Goal: Information Seeking & Learning: Understand process/instructions

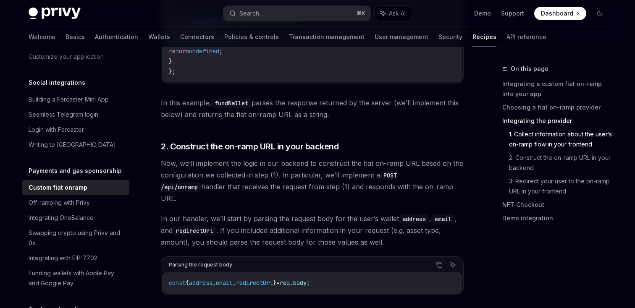
scroll to position [1671, 0]
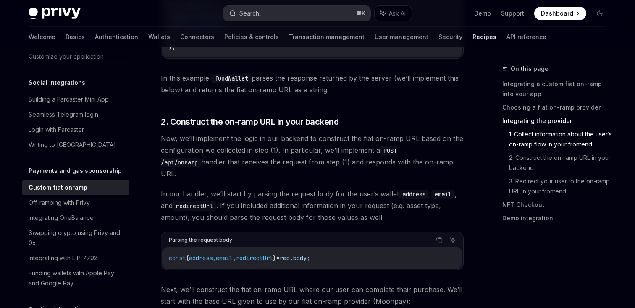
click at [251, 12] on div "Search..." at bounding box center [251, 13] width 24 height 10
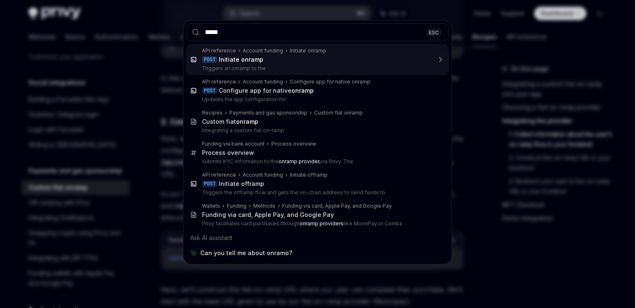
type input "******"
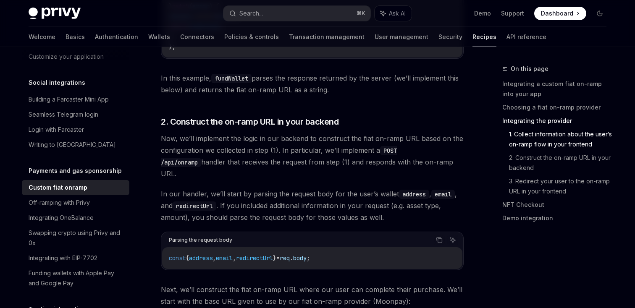
type textarea "*"
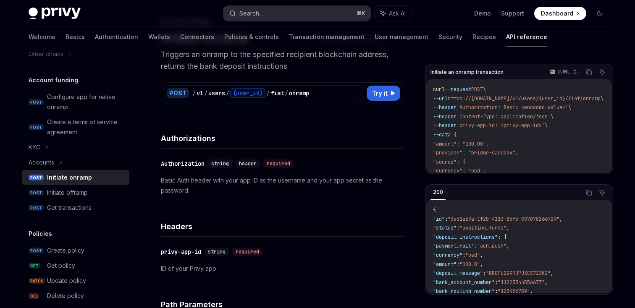
click at [260, 11] on div "Search..." at bounding box center [251, 13] width 24 height 10
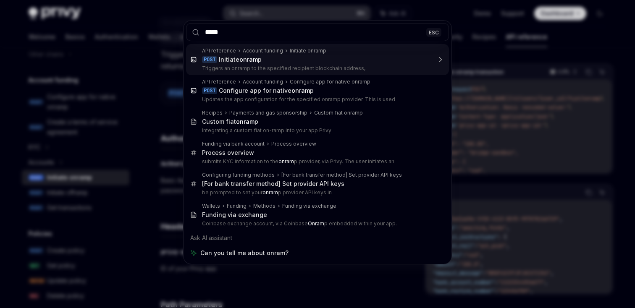
type input "******"
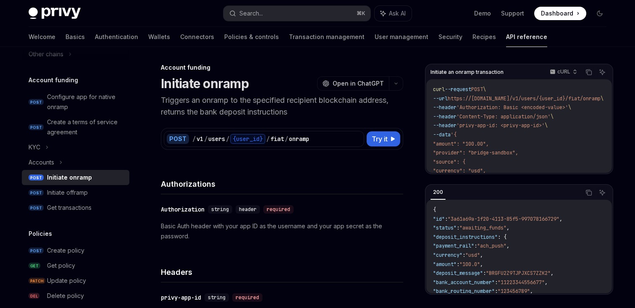
scroll to position [0, 0]
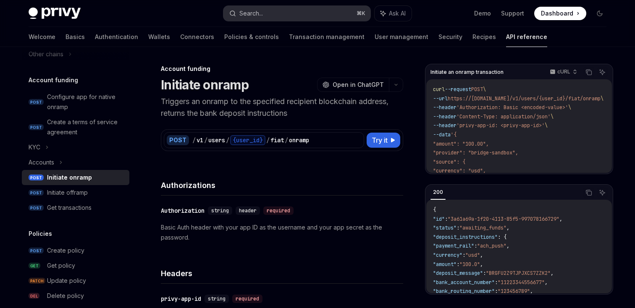
click at [267, 13] on button "Search... ⌘ K" at bounding box center [296, 13] width 147 height 15
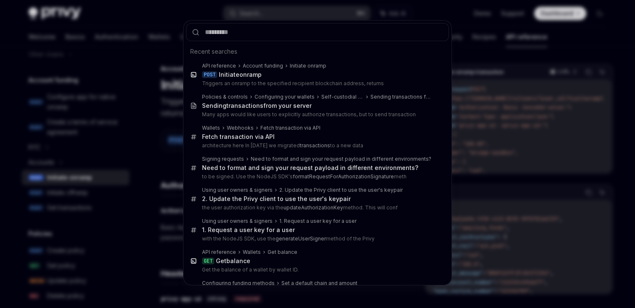
click at [202, 7] on div "Recent searches API reference Account funding Initiate onramp POST Initiate onr…" at bounding box center [317, 154] width 635 height 308
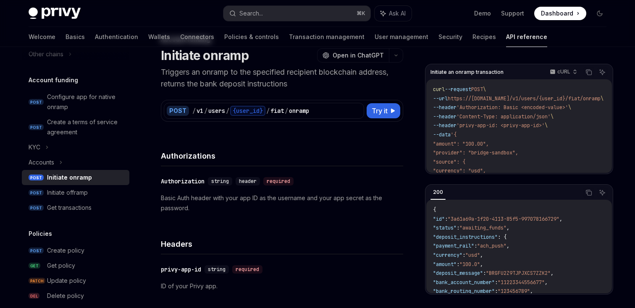
scroll to position [31, 0]
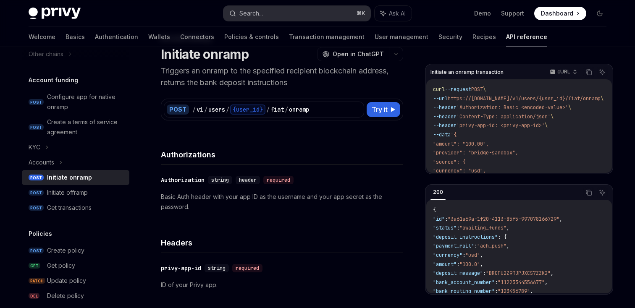
click at [266, 16] on button "Search... ⌘ K" at bounding box center [296, 13] width 147 height 15
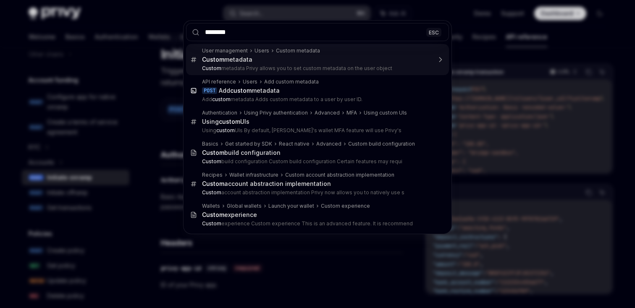
type input "*********"
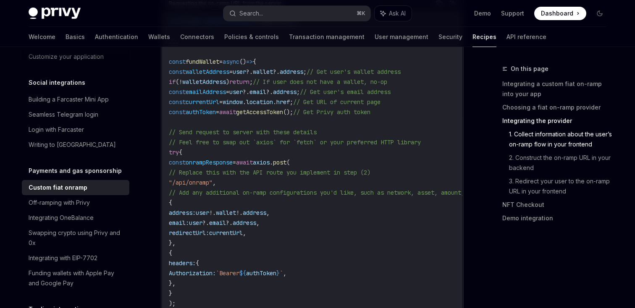
scroll to position [1354, 0]
click at [276, 269] on span "authToken" at bounding box center [261, 273] width 30 height 8
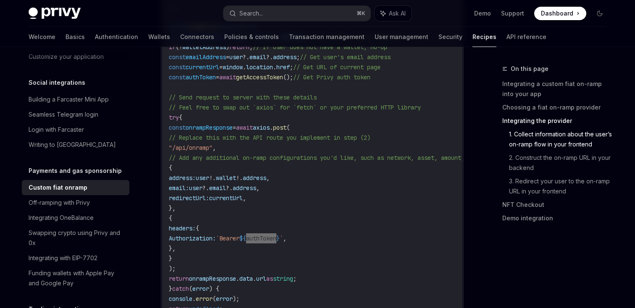
scroll to position [1389, 0]
click at [254, 10] on div "Search..." at bounding box center [251, 13] width 24 height 10
click at [77, 198] on div "Off-ramping with Privy" at bounding box center [59, 203] width 61 height 10
type textarea "*"
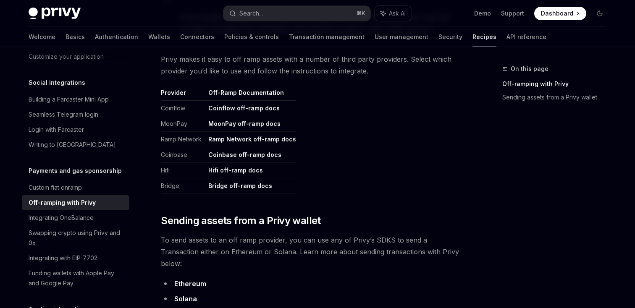
scroll to position [401, 0]
click at [229, 125] on link "MoonPay off-ramp docs" at bounding box center [244, 125] width 72 height 8
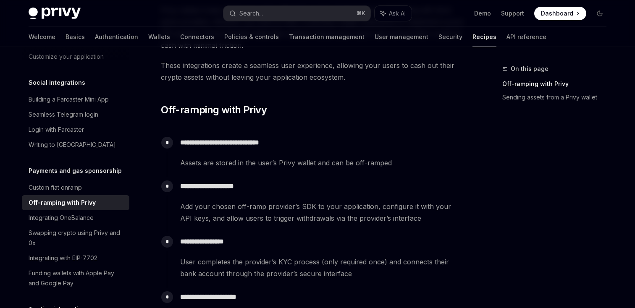
scroll to position [0, 0]
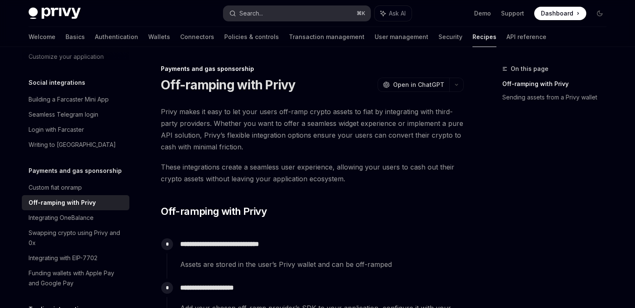
click at [255, 16] on div "Search..." at bounding box center [251, 13] width 24 height 10
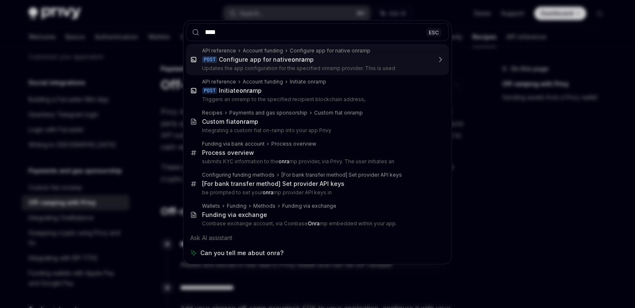
type input "*****"
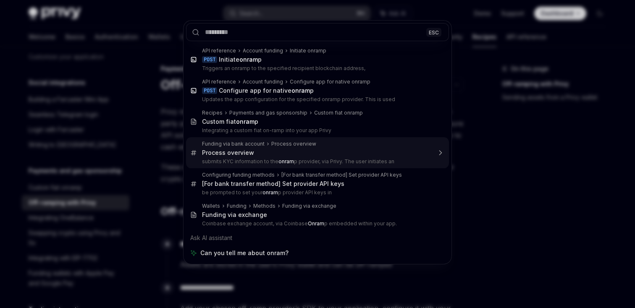
type textarea "*"
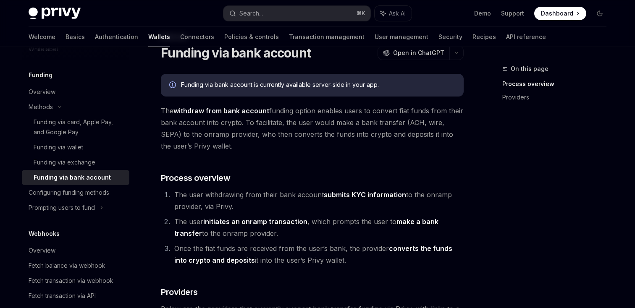
scroll to position [37, 0]
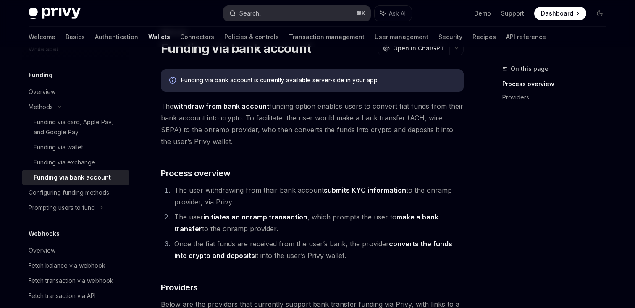
click at [263, 14] on div "Search..." at bounding box center [251, 13] width 24 height 10
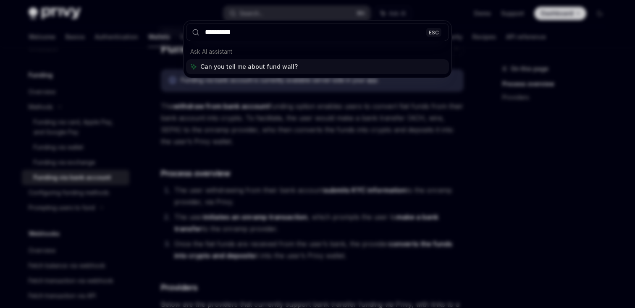
type input "**********"
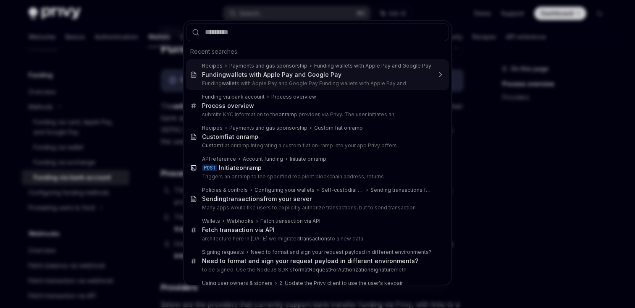
type textarea "*"
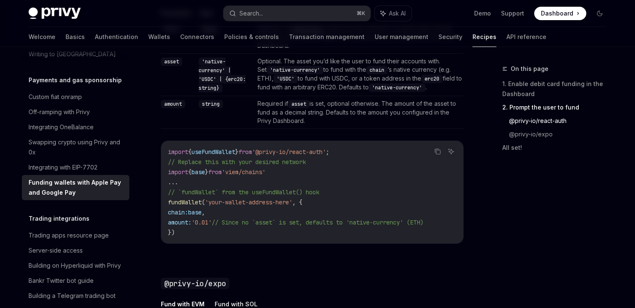
scroll to position [705, 0]
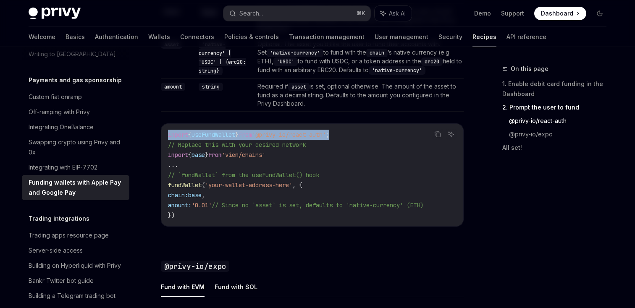
drag, startPoint x: 353, startPoint y: 135, endPoint x: 150, endPoint y: 133, distance: 202.4
click at [150, 133] on div "Payments and gas sponsorship Funding wallets with Apple Pay and Google Pay Open…" at bounding box center [233, 70] width 463 height 1422
copy span "import { useFundWallet } from '@privy-io/react-auth' ;"
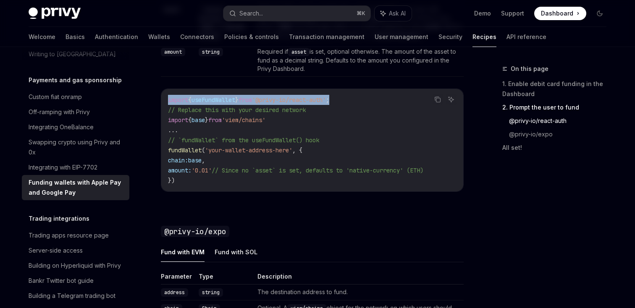
scroll to position [721, 0]
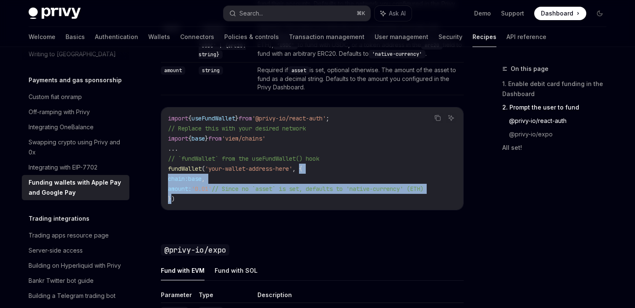
drag, startPoint x: 170, startPoint y: 199, endPoint x: 305, endPoint y: 170, distance: 138.4
click at [305, 170] on code "import { useFundWallet } from '@privy-io/react-auth' ; // Replace this with you…" at bounding box center [312, 158] width 288 height 91
copy code "{ chain: base , amount: '0.01' // Since no `asset` is set, defaults to 'native-…"
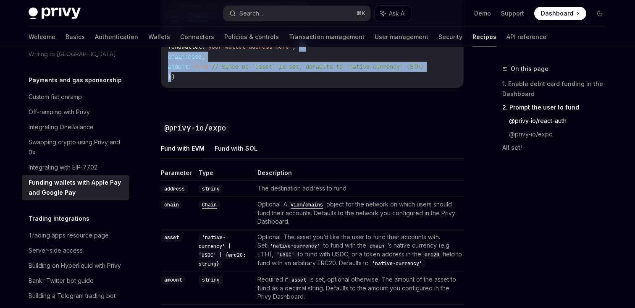
scroll to position [856, 0]
